Goal: Information Seeking & Learning: Learn about a topic

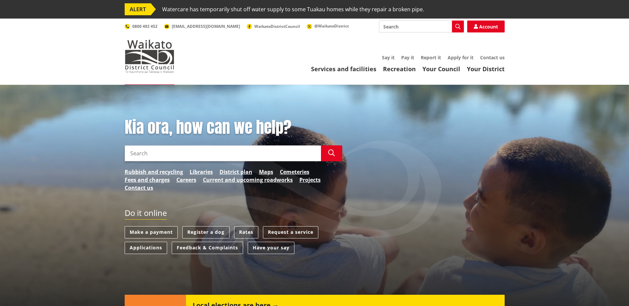
click at [200, 173] on link "Libraries" at bounding box center [201, 172] width 23 height 8
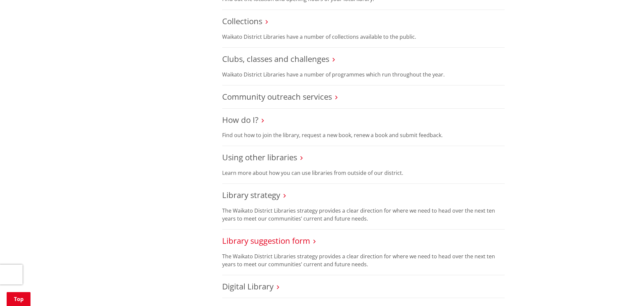
scroll to position [298, 0]
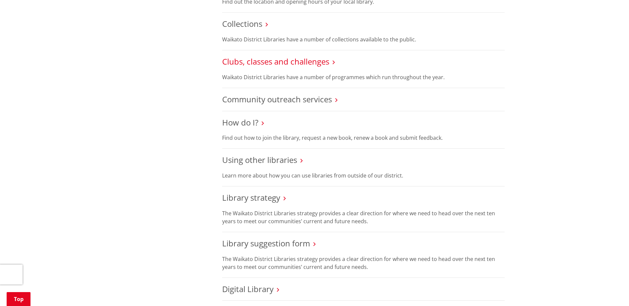
click at [254, 56] on link "Clubs, classes and challenges" at bounding box center [275, 61] width 107 height 11
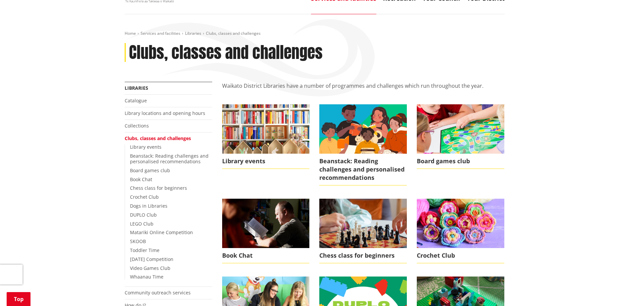
scroll to position [99, 0]
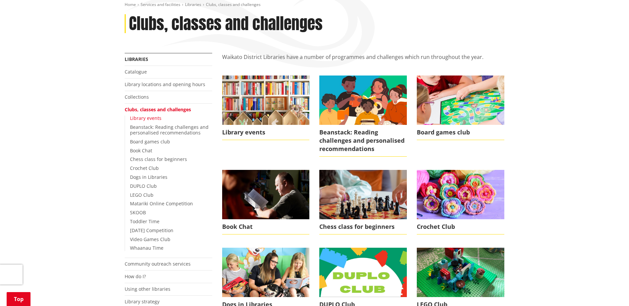
click at [151, 119] on link "Library events" at bounding box center [145, 118] width 31 height 6
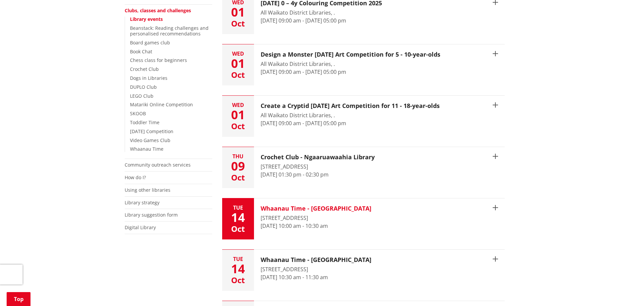
scroll to position [199, 0]
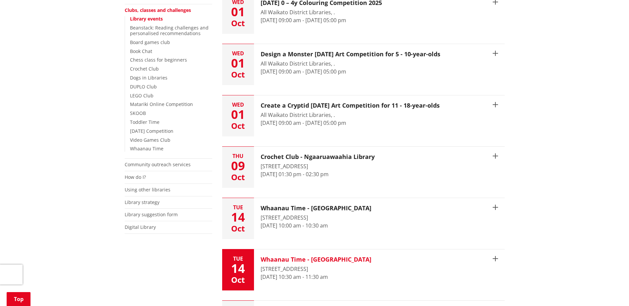
click at [452, 281] on button "[DATE] Whaanau Time - [GEOGRAPHIC_DATA] [STREET_ADDRESS] [DATE] 10:30 am - 11:3…" at bounding box center [363, 270] width 282 height 41
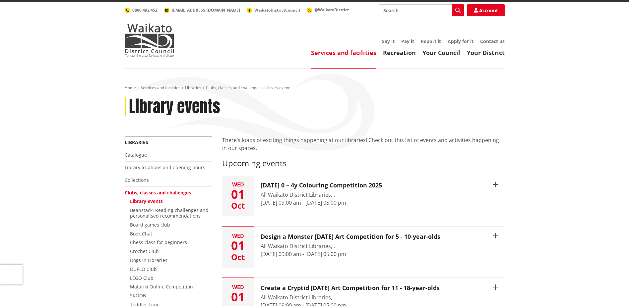
scroll to position [0, 0]
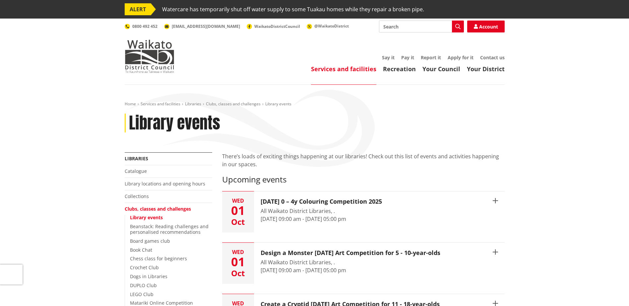
click at [286, 57] on ul "Say it Pay it Report it Apply for it Contact us" at bounding box center [346, 58] width 317 height 6
